Goal: Transaction & Acquisition: Book appointment/travel/reservation

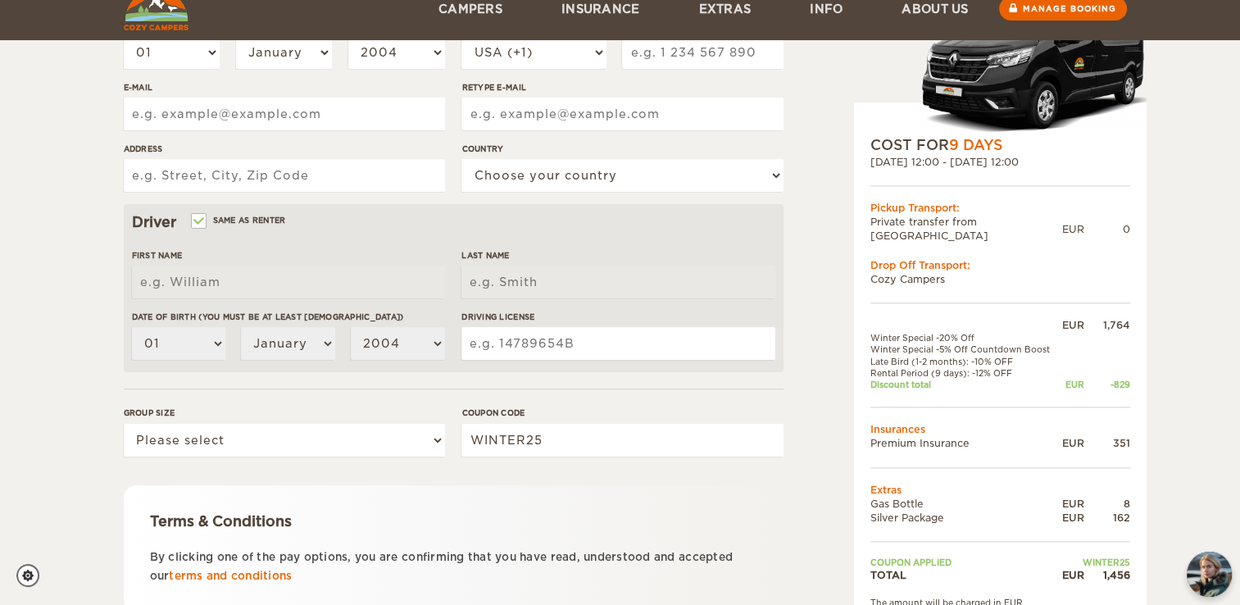
scroll to position [460, 0]
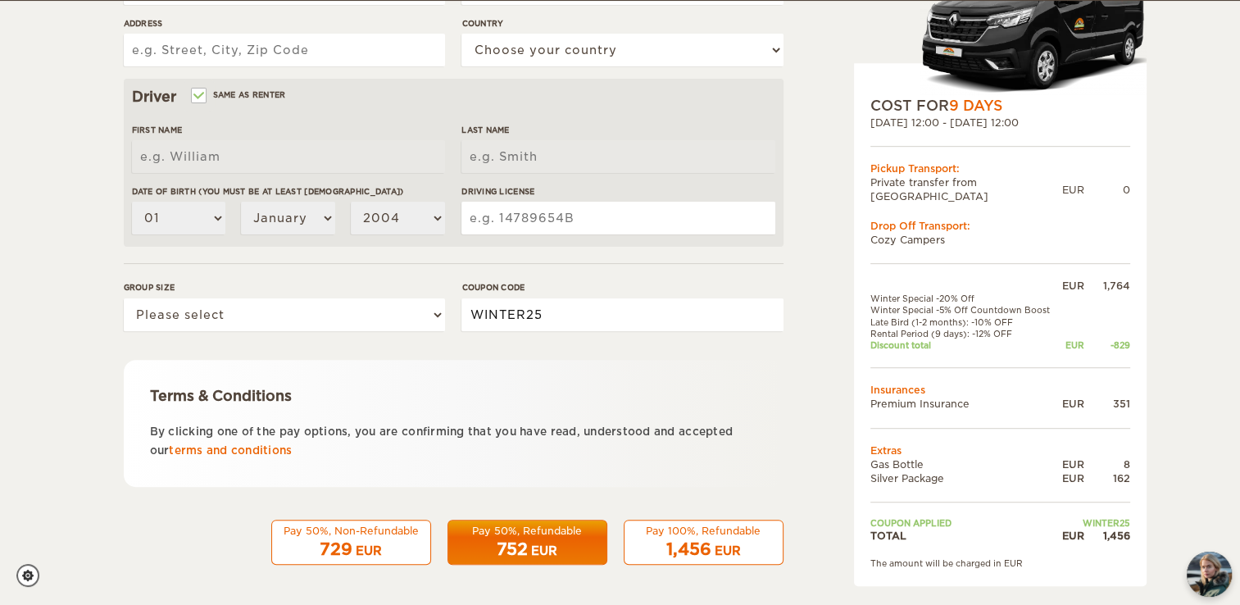
click at [649, 330] on input "WINTER25" at bounding box center [622, 314] width 321 height 33
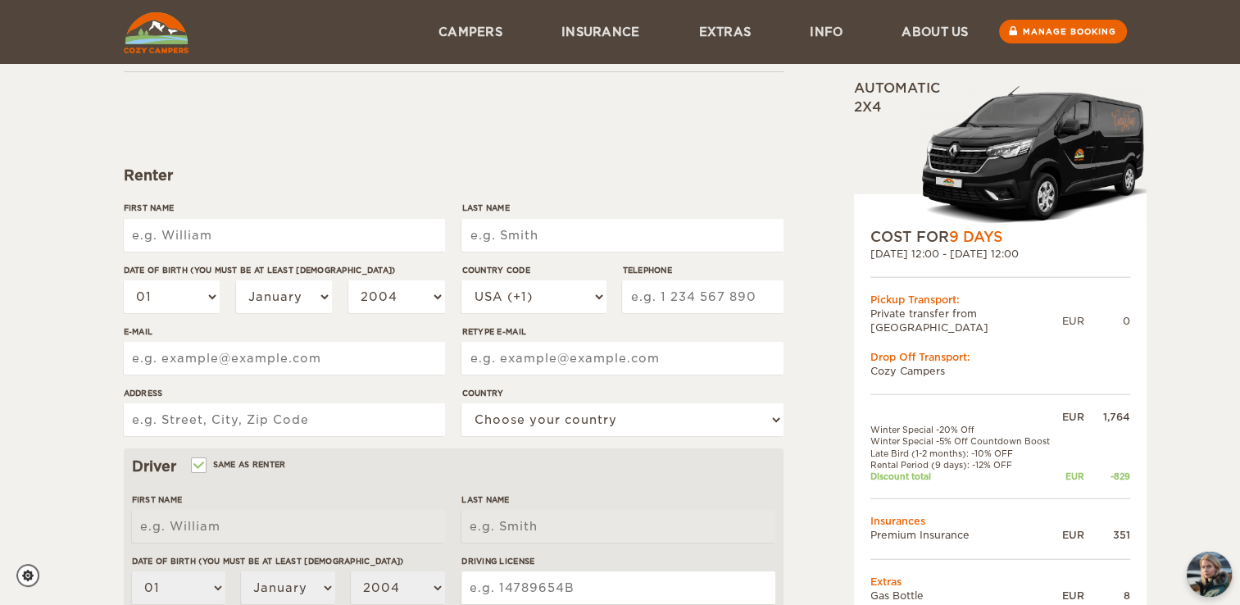
scroll to position [89, 0]
click at [223, 243] on input "First Name" at bounding box center [284, 236] width 321 height 33
type input "[PERSON_NAME]"
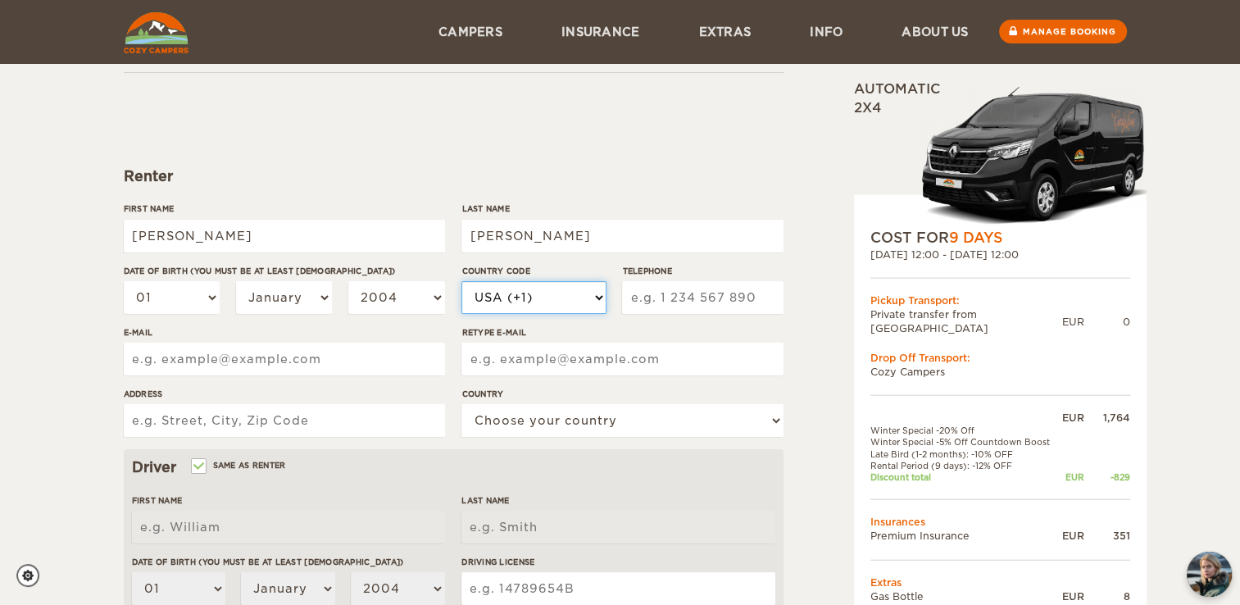
select select "34"
type input "658450639"
type input "[EMAIL_ADDRESS][DOMAIN_NAME]"
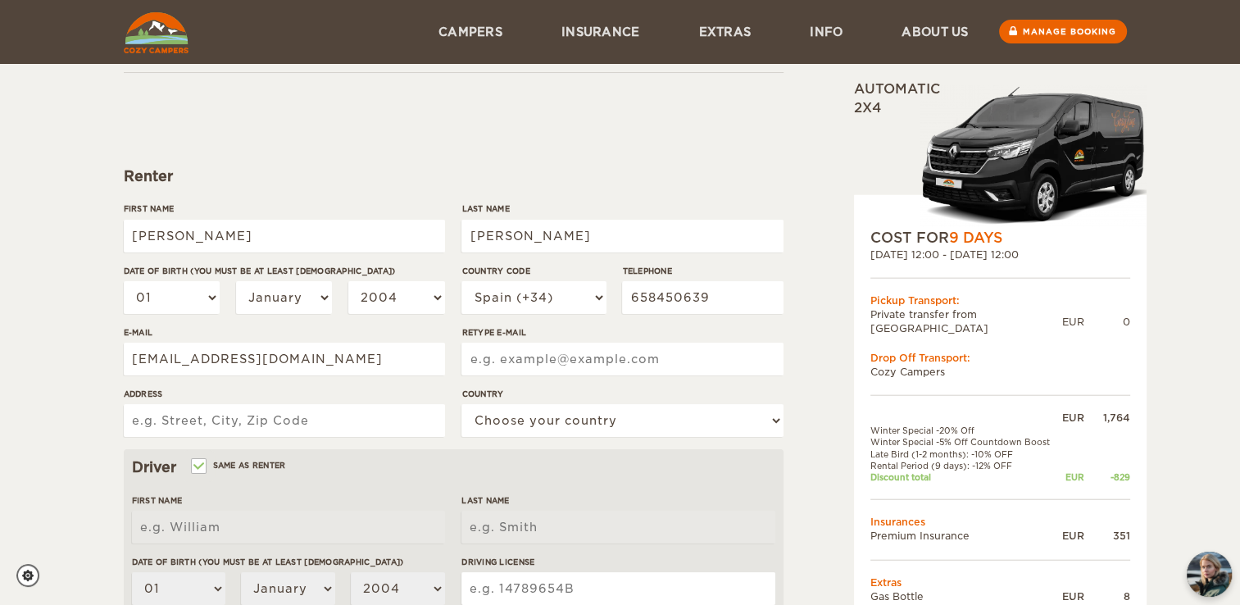
type input "[EMAIL_ADDRESS][DOMAIN_NAME]"
type input "Alfareras N9"
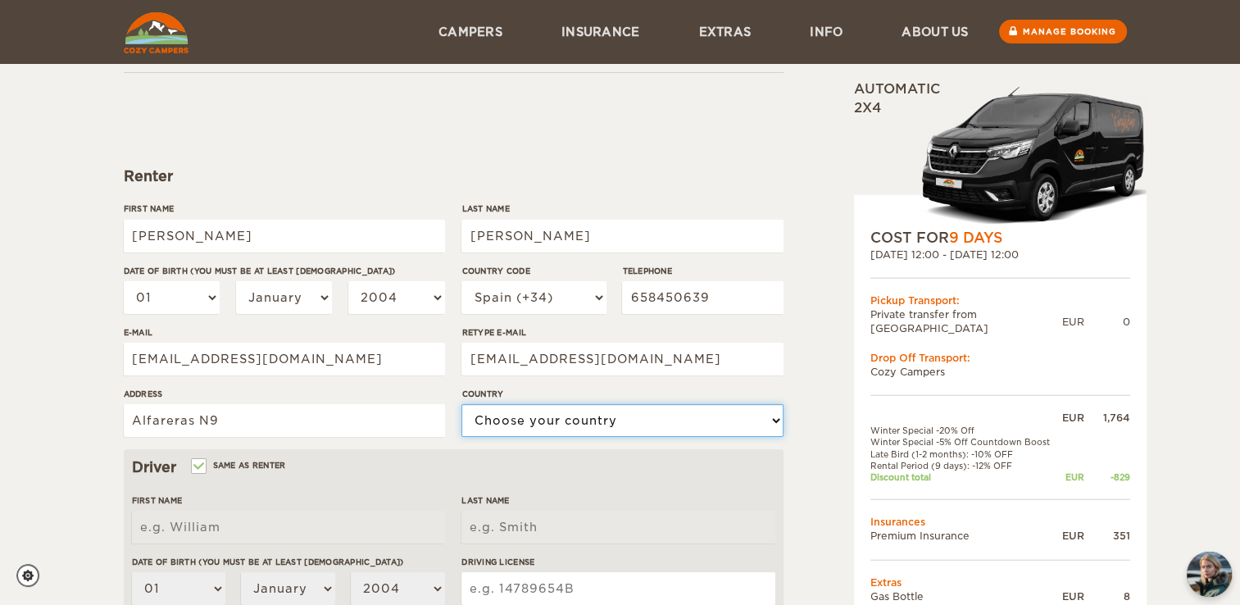
select select "196"
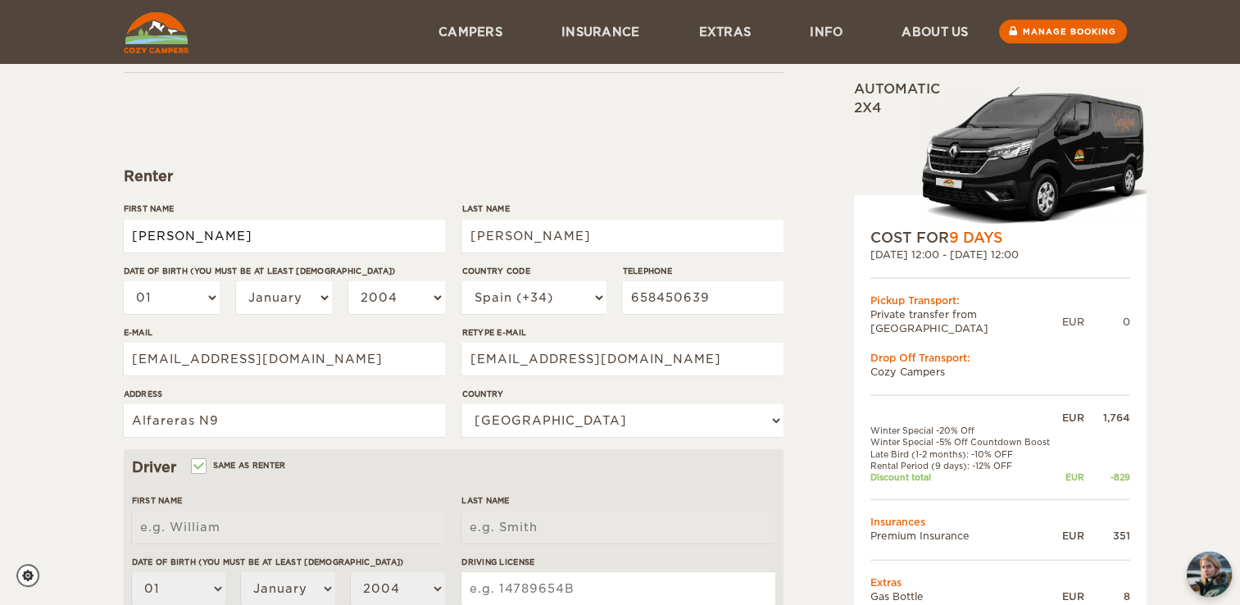
type input "[PERSON_NAME]"
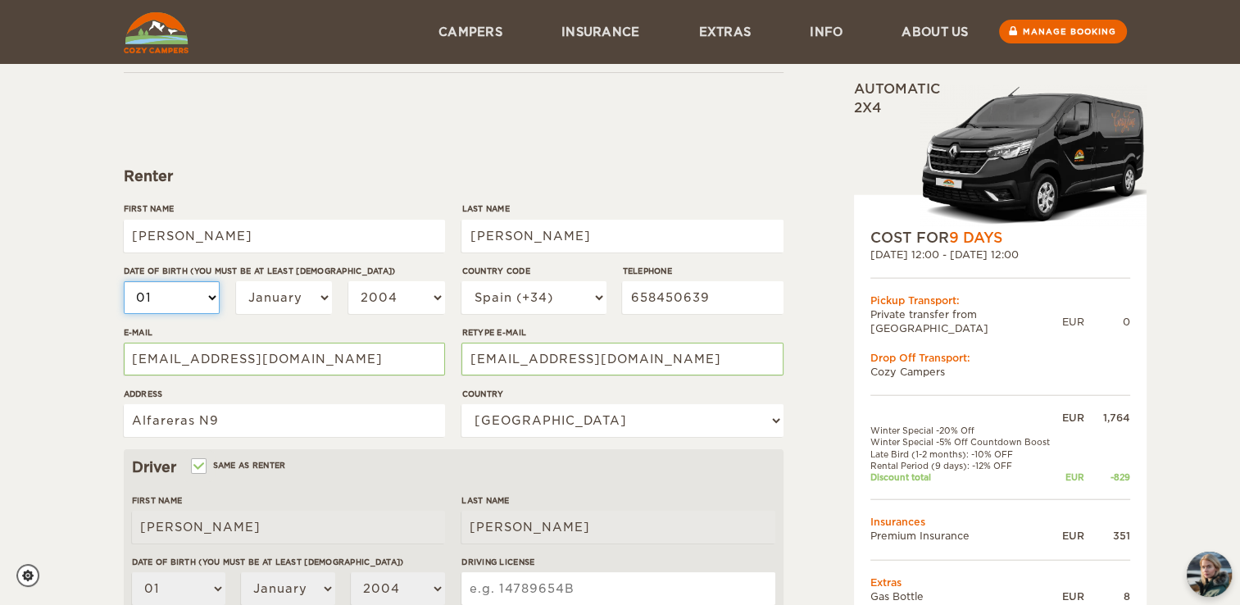
click at [209, 296] on select "01 02 03 04 05 06 07 08 09 10 11 12 13 14 15 16 17 18 19 20 21 22 23 24 25 26 2…" at bounding box center [172, 297] width 97 height 33
select select "24"
click at [124, 281] on select "01 02 03 04 05 06 07 08 09 10 11 12 13 14 15 16 17 18 19 20 21 22 23 24 25 26 2…" at bounding box center [172, 297] width 97 height 33
select select "24"
select select "25"
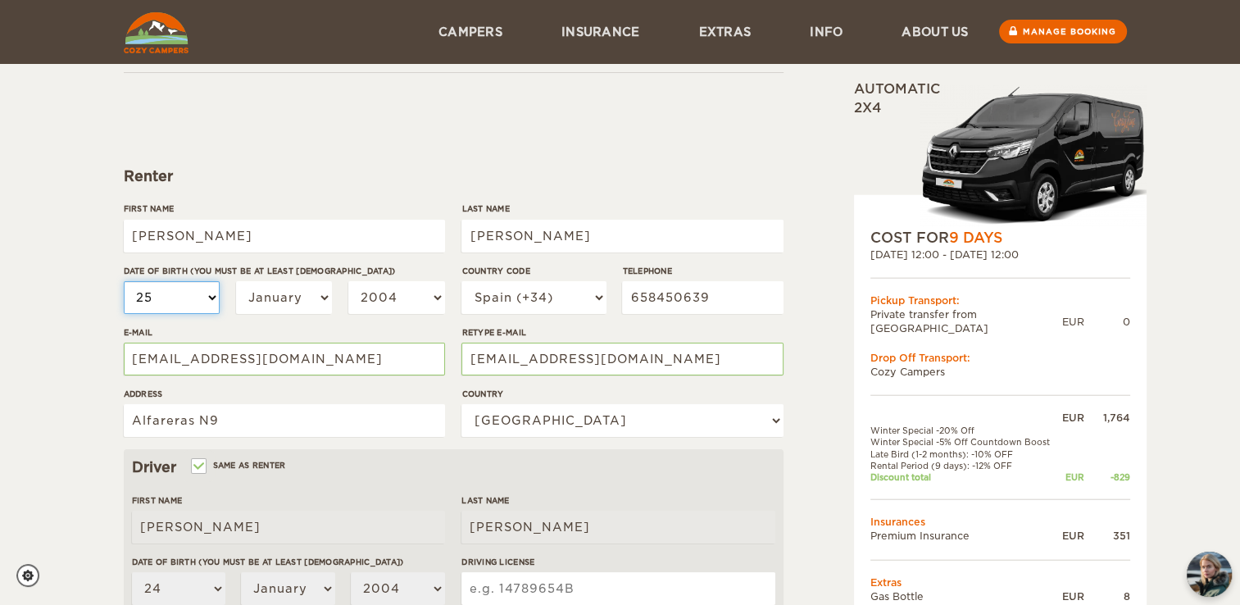
select select "25"
click at [296, 298] on select "January February March April May June July August September October November De…" at bounding box center [284, 297] width 97 height 33
select select "10"
click at [236, 281] on select "January February March April May June July August September October November De…" at bounding box center [284, 297] width 97 height 33
select select "10"
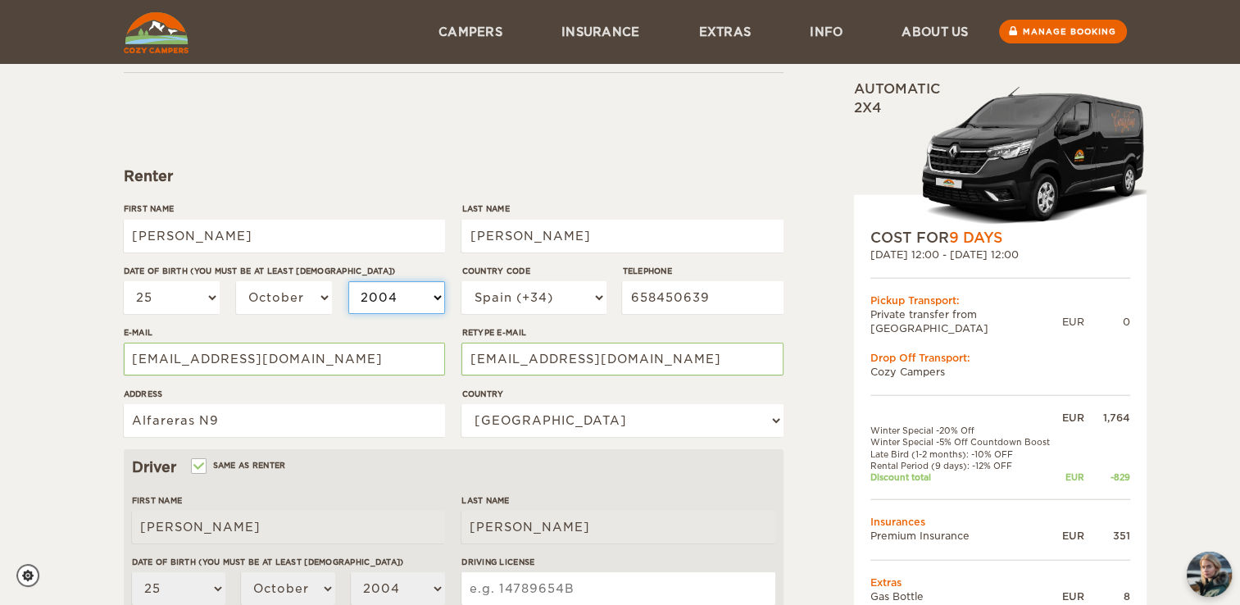
click at [409, 293] on select "2004 2003 2002 2001 2000 1999 1998 1997 1996 1995 1994 1993 1992 1991 1990 1989…" at bounding box center [396, 297] width 97 height 33
select select "1995"
click at [348, 281] on select "2004 2003 2002 2001 2000 1999 1998 1997 1996 1995 1994 1993 1992 1991 1990 1989…" at bounding box center [396, 297] width 97 height 33
select select "1995"
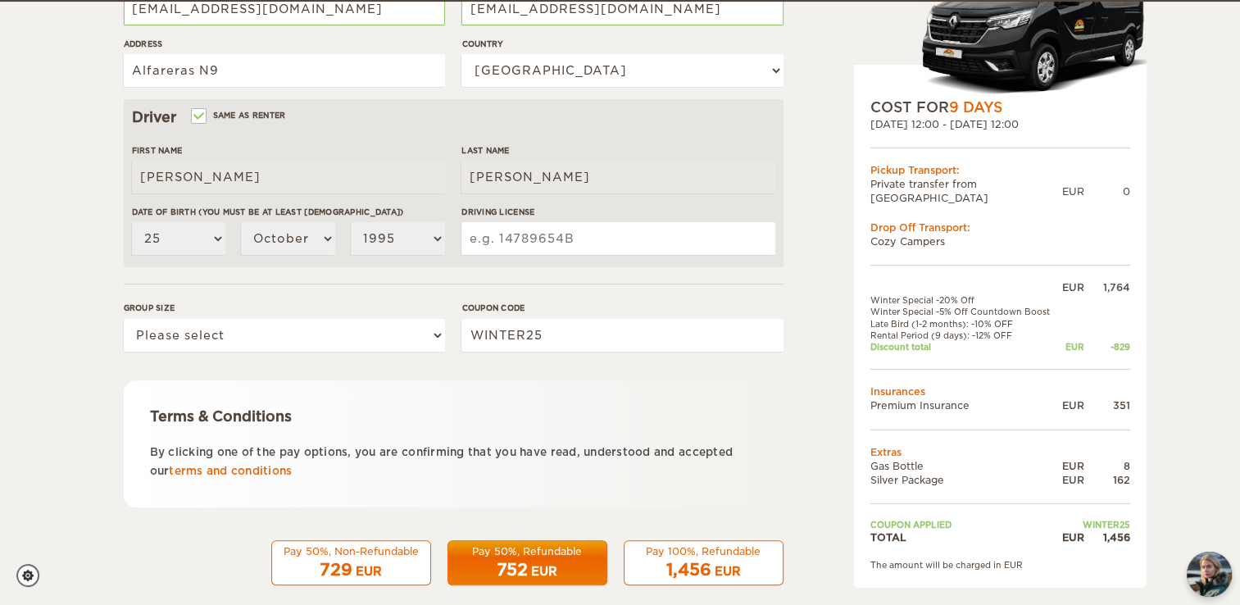
scroll to position [441, 0]
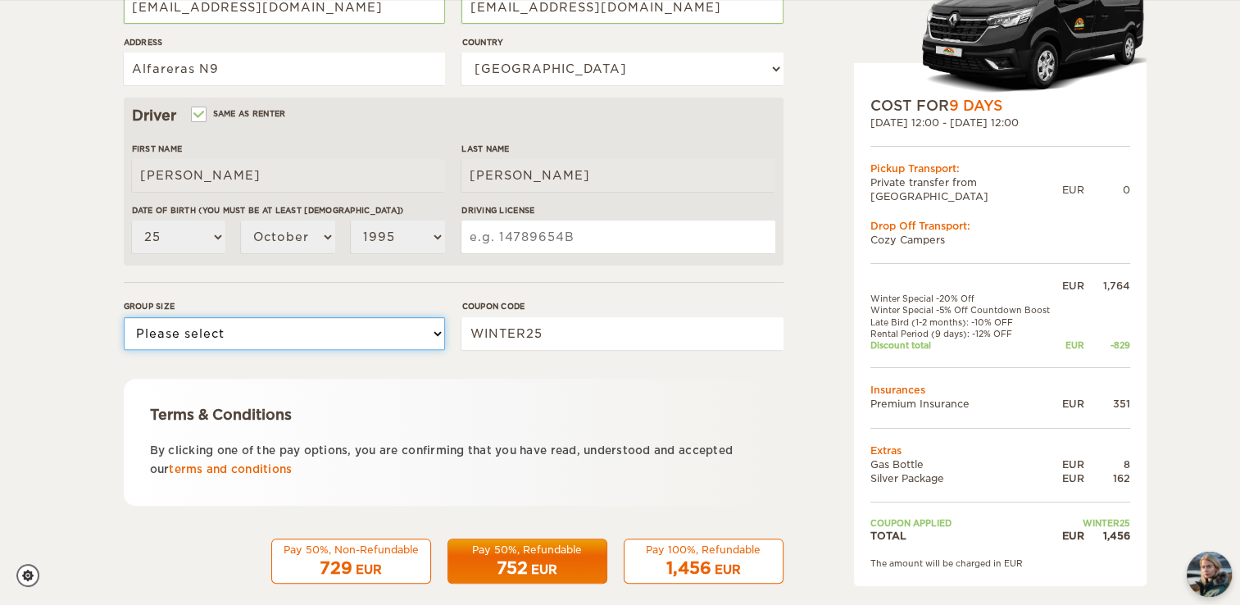
click at [225, 333] on select "Please select 1 2" at bounding box center [284, 333] width 321 height 33
select select "2"
click at [124, 317] on select "Please select 1 2" at bounding box center [284, 333] width 321 height 33
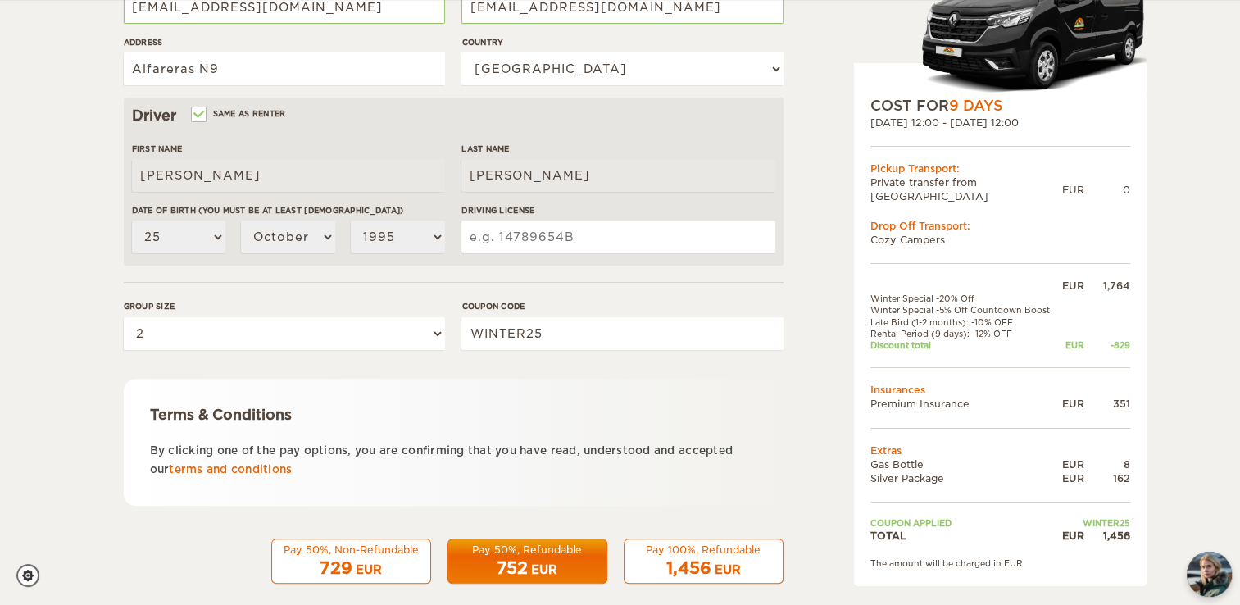
click at [99, 234] on div "Expand Collapse Total 1,456 EUR Automatic 2x4 COST FOR 9 Days [DATE] 12:00 - [D…" at bounding box center [620, 92] width 1240 height 1066
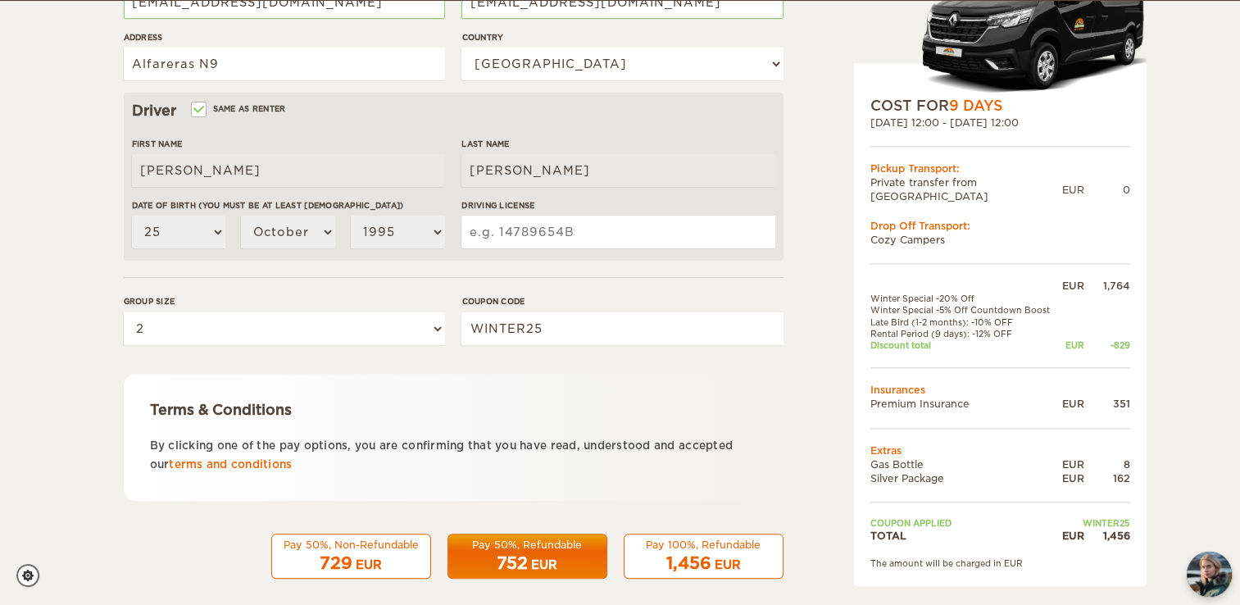
scroll to position [460, 0]
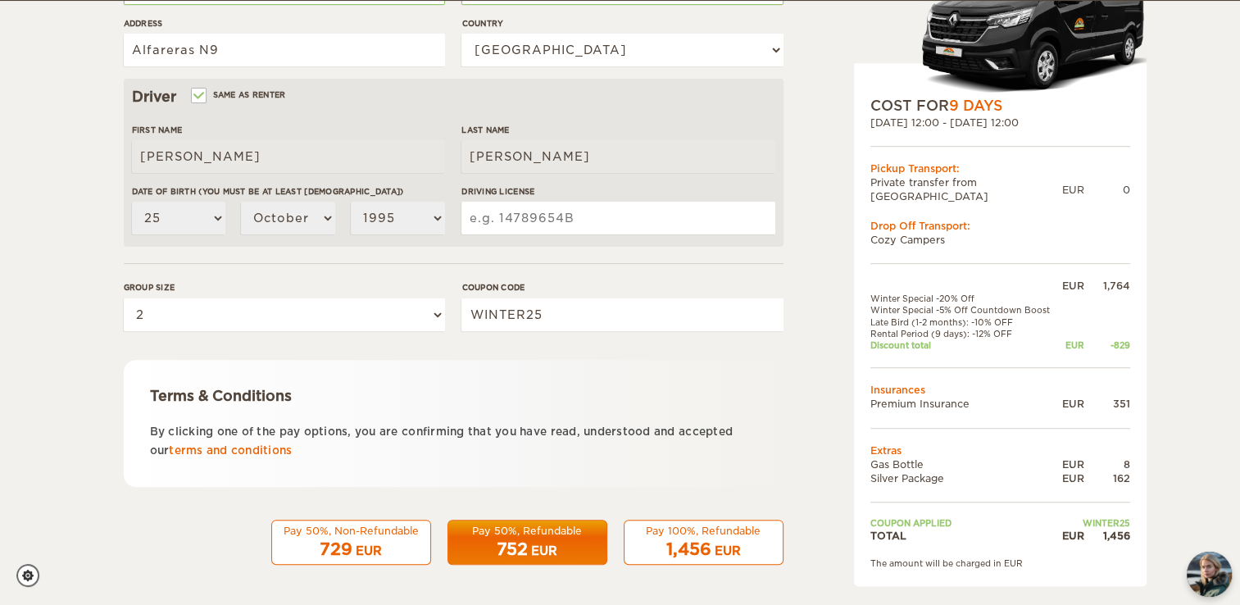
click at [375, 549] on div "EUR" at bounding box center [369, 551] width 26 height 16
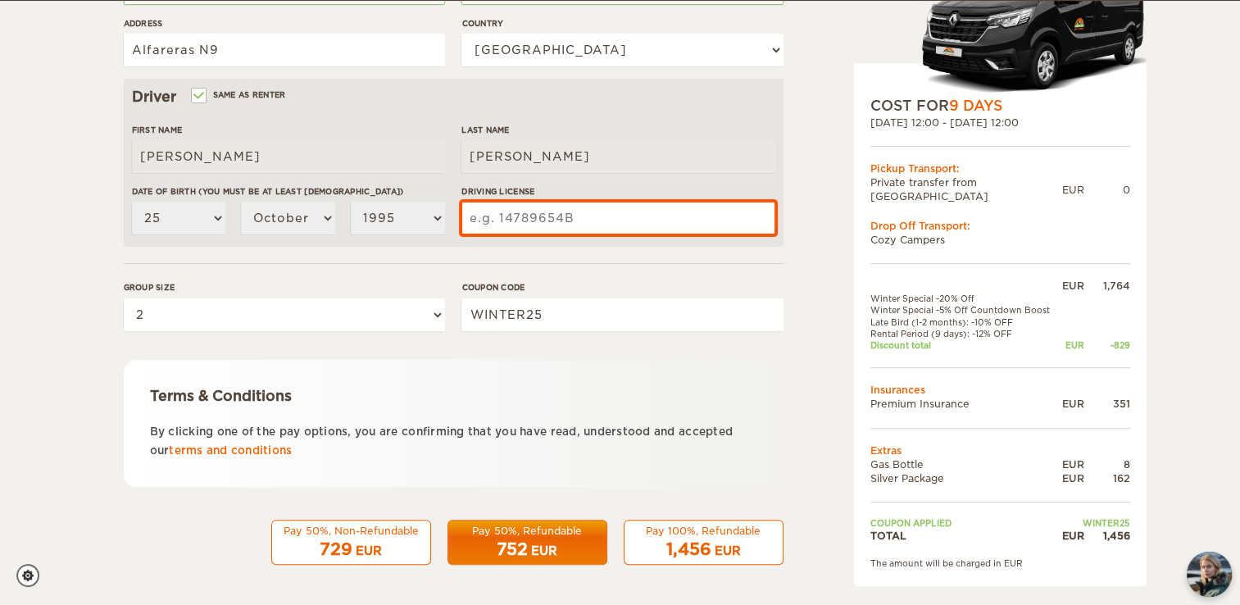
scroll to position [448, 0]
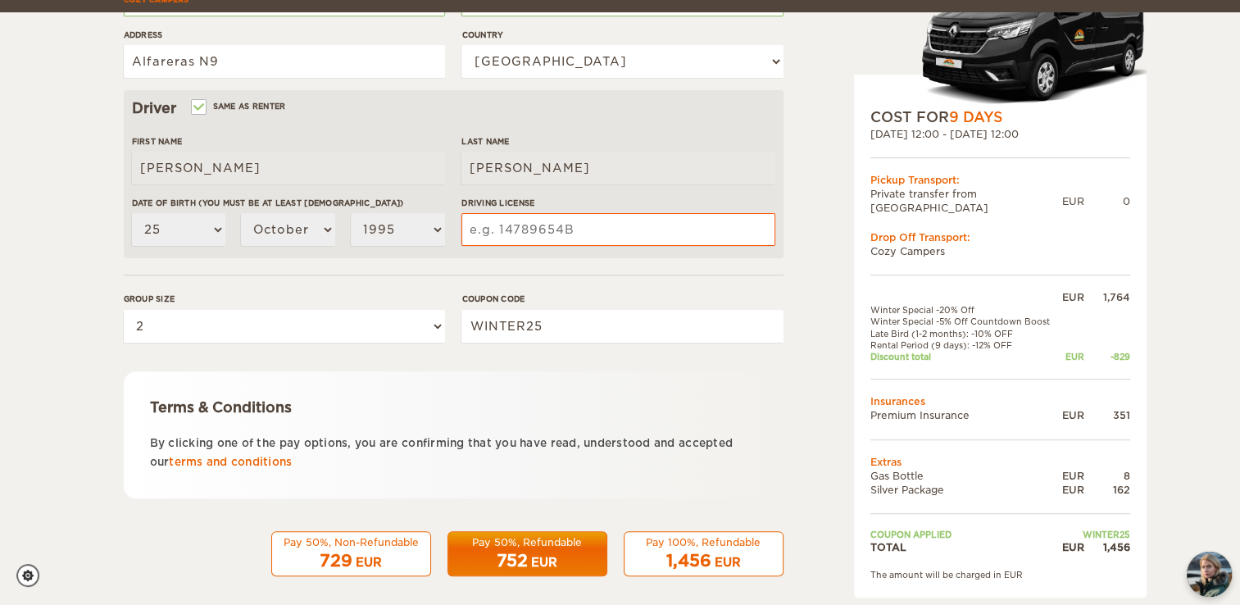
click at [567, 273] on form "Renter First Name [PERSON_NAME] Last Name [PERSON_NAME] Date of birth (You must…" at bounding box center [454, 144] width 660 height 863
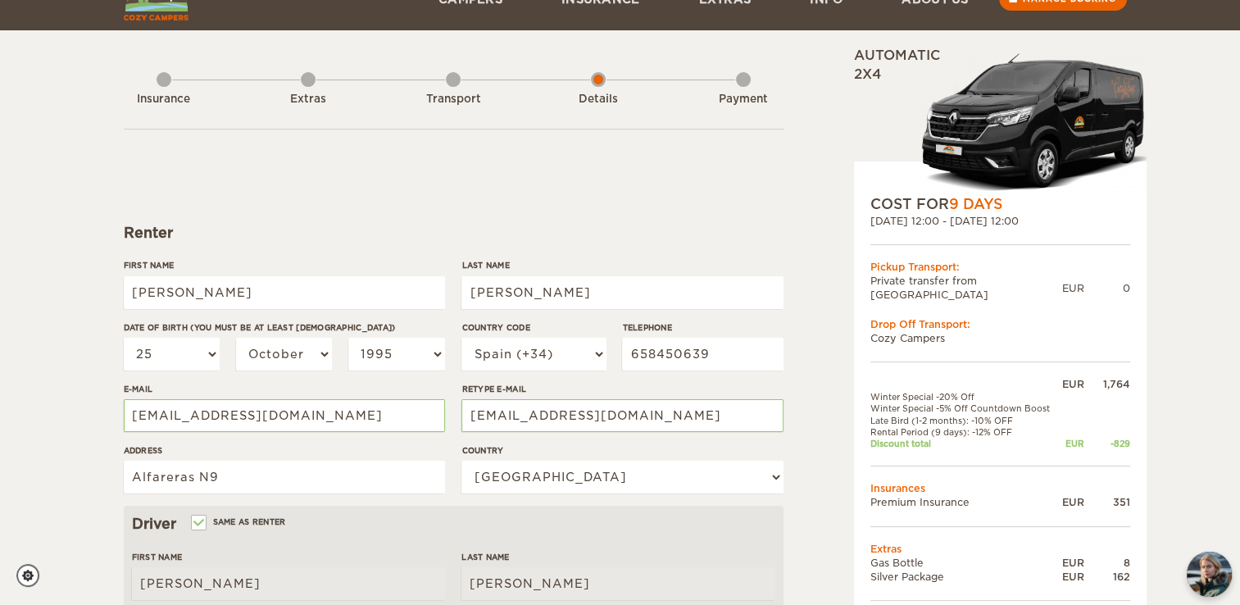
scroll to position [36, 0]
